Goal: Information Seeking & Learning: Learn about a topic

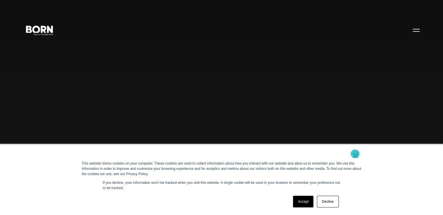
click at [355, 154] on link "×" at bounding box center [355, 155] width 7 height 5
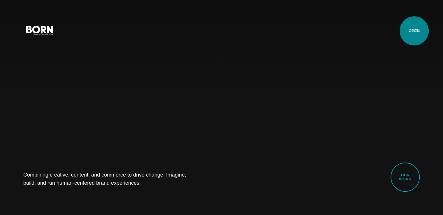
click at [415, 31] on button "Primary Menu" at bounding box center [417, 30] width 14 height 12
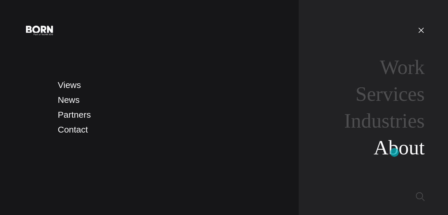
click at [394, 152] on link "About" at bounding box center [398, 147] width 51 height 22
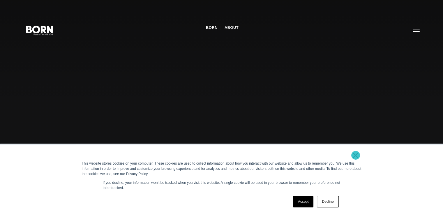
click at [356, 155] on link "×" at bounding box center [355, 155] width 7 height 5
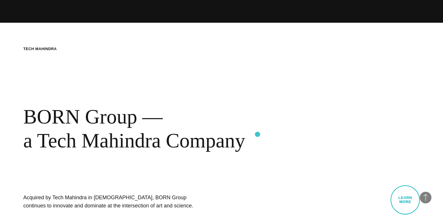
scroll to position [215, 0]
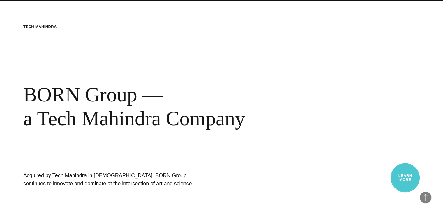
click at [406, 171] on link "Learn More" at bounding box center [405, 177] width 29 height 29
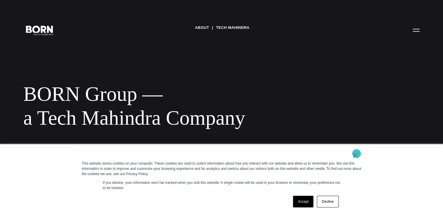
click at [357, 154] on link "×" at bounding box center [355, 155] width 7 height 5
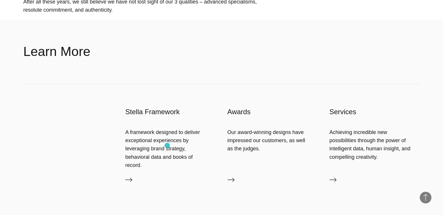
scroll to position [503, 0]
click at [130, 176] on icon at bounding box center [128, 179] width 7 height 7
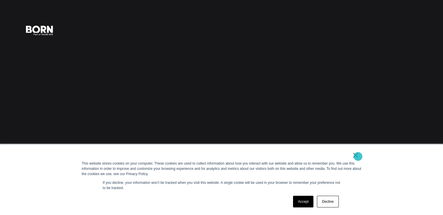
click at [358, 157] on link "×" at bounding box center [355, 155] width 7 height 5
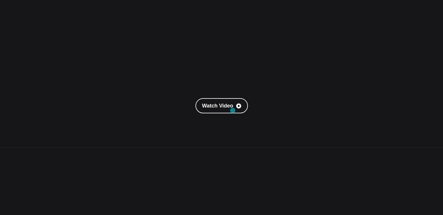
scroll to position [68, 0]
click at [236, 107] on link "Watch Video" at bounding box center [222, 105] width 52 height 15
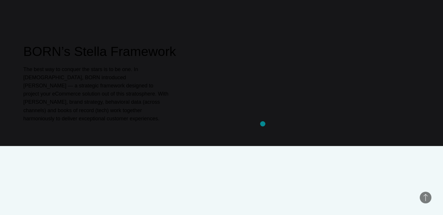
scroll to position [283, 0]
